Goal: Navigation & Orientation: Find specific page/section

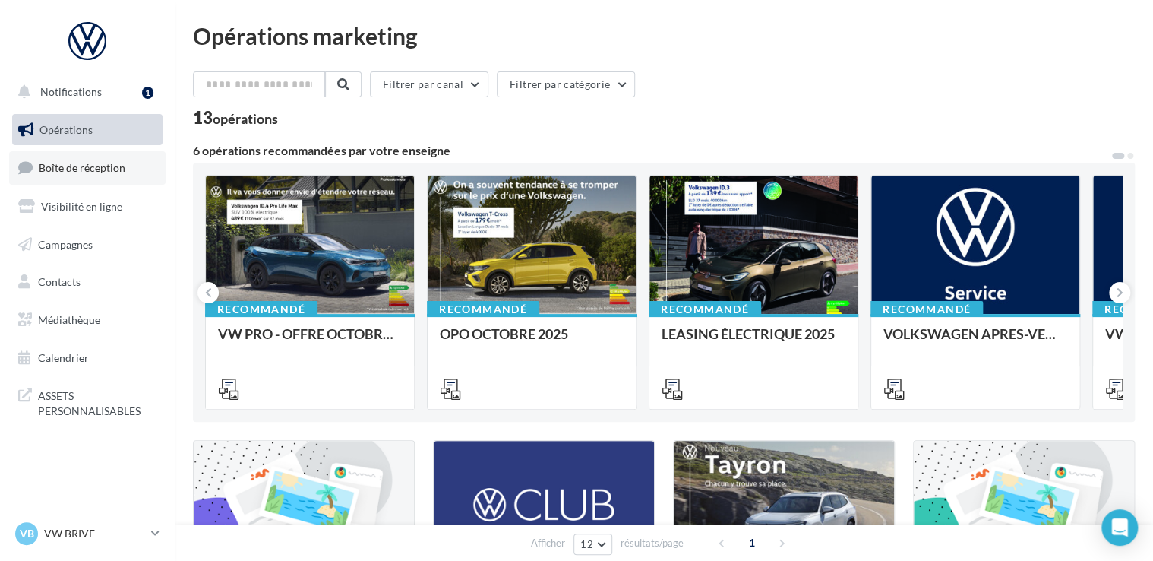
click at [112, 178] on link "Boîte de réception" at bounding box center [87, 167] width 156 height 33
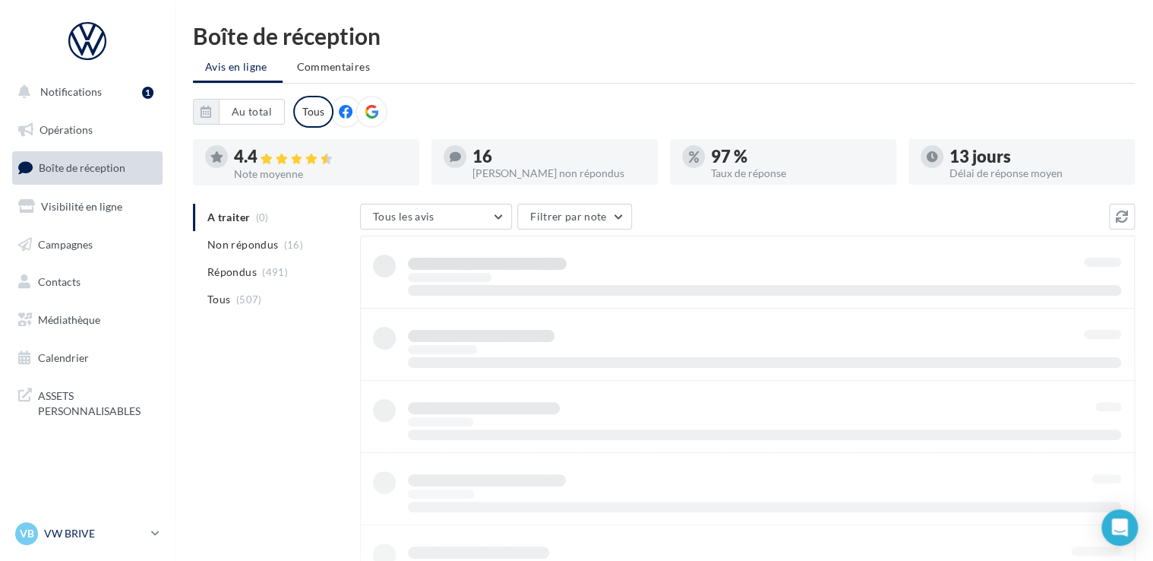
click at [114, 533] on p "VW BRIVE" at bounding box center [94, 533] width 101 height 15
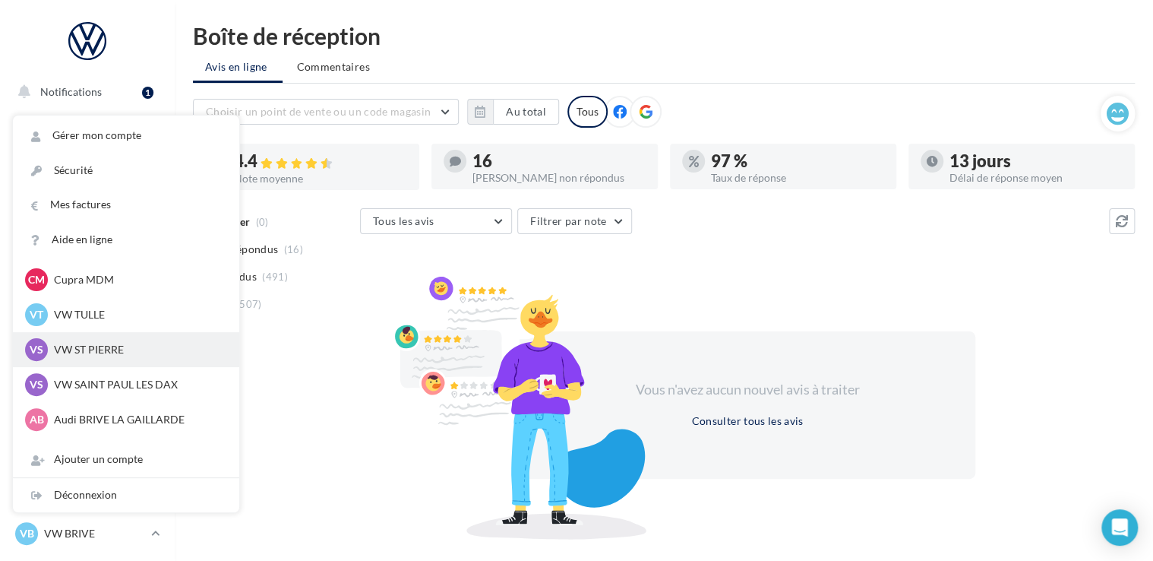
scroll to position [140, 0]
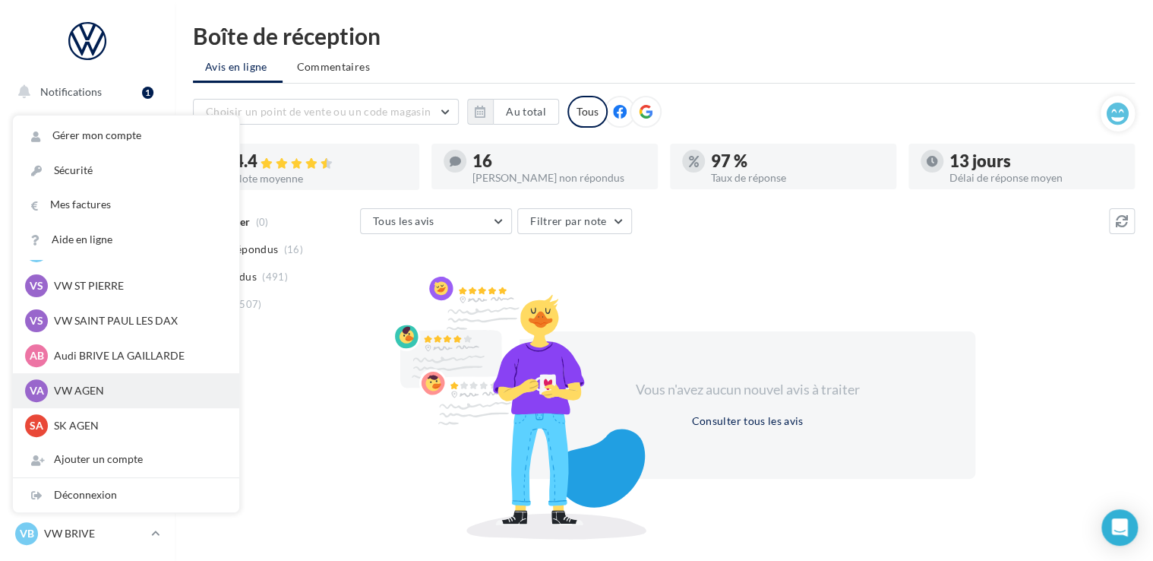
click at [74, 388] on p "VW AGEN" at bounding box center [137, 390] width 167 height 15
click at [73, 388] on p "VW AGEN" at bounding box center [137, 390] width 167 height 15
